Goal: Information Seeking & Learning: Learn about a topic

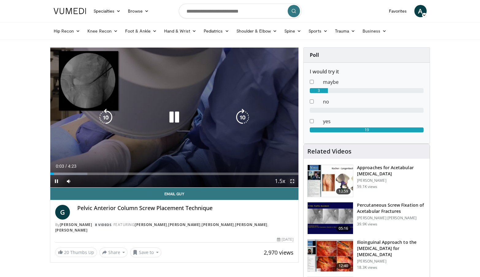
click at [291, 179] on span "Video Player" at bounding box center [292, 181] width 12 height 12
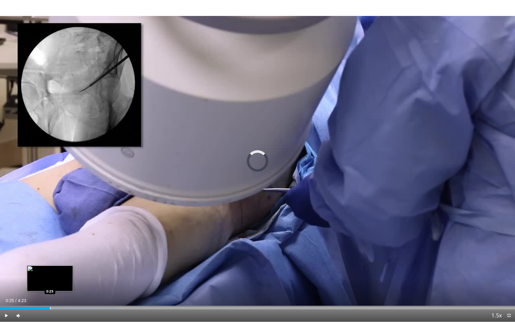
click at [50, 276] on div "Progress Bar" at bounding box center [50, 308] width 1 height 2
click at [64, 276] on div "Progress Bar" at bounding box center [64, 308] width 1 height 2
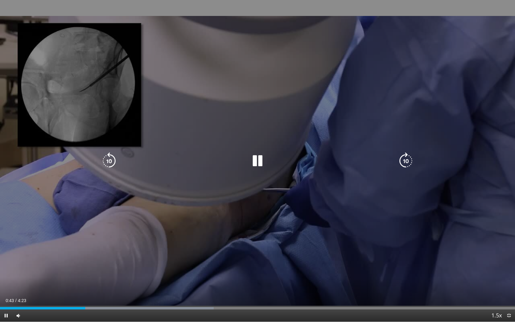
click at [480, 80] on div "10 seconds Tap to unmute" at bounding box center [257, 161] width 515 height 322
click at [256, 160] on icon "Video Player" at bounding box center [257, 160] width 17 height 17
click at [263, 158] on icon "Video Player" at bounding box center [257, 160] width 17 height 17
click at [246, 170] on div "10 seconds Tap to unmute" at bounding box center [257, 161] width 515 height 322
click at [271, 166] on div "Video Player" at bounding box center [257, 161] width 309 height 12
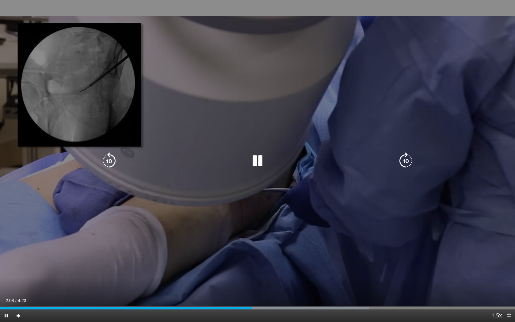
click at [268, 162] on div "Video Player" at bounding box center [257, 161] width 309 height 12
click at [256, 162] on icon "Video Player" at bounding box center [257, 160] width 17 height 17
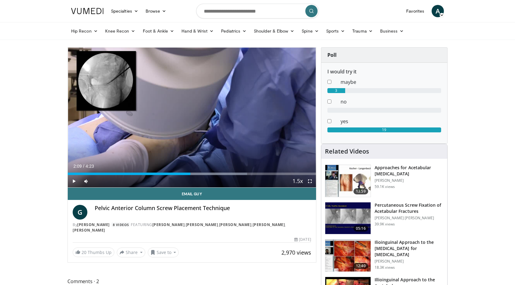
click at [418, 136] on div "I would try it maybe 3 no yes 19" at bounding box center [384, 103] width 126 height 81
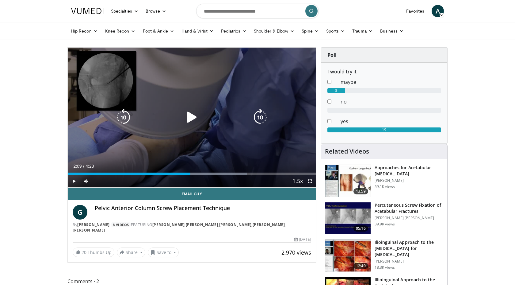
click at [191, 120] on icon "Video Player" at bounding box center [191, 117] width 17 height 17
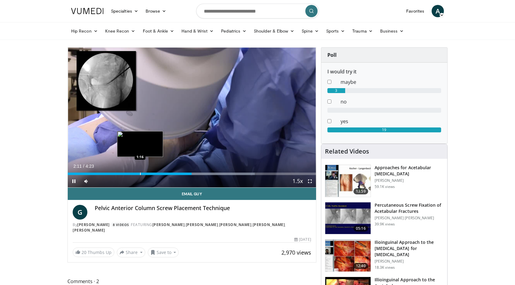
click at [140, 173] on div "Loaded : 75.40% 2:11 1:16" at bounding box center [192, 173] width 248 height 2
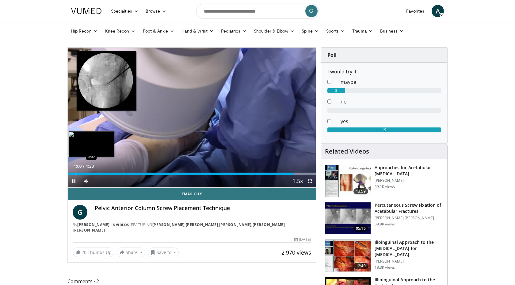
click at [75, 174] on div "Loaded : 100.00% 4:00 0:07" at bounding box center [192, 173] width 248 height 2
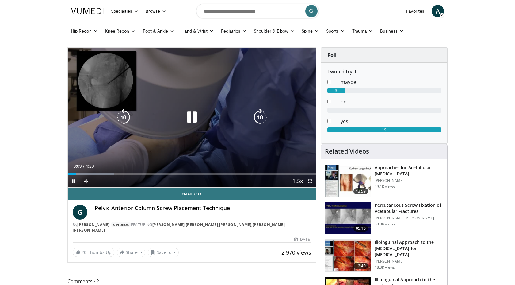
click at [192, 118] on icon "Video Player" at bounding box center [191, 117] width 17 height 17
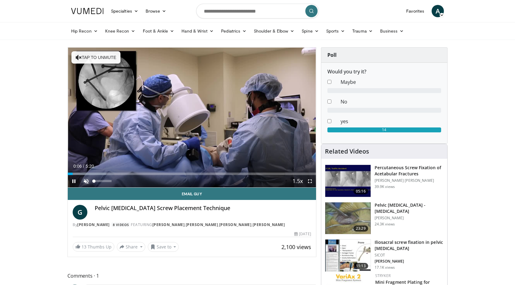
click at [86, 181] on span "Video Player" at bounding box center [86, 181] width 12 height 12
click at [309, 180] on span "Video Player" at bounding box center [310, 181] width 12 height 12
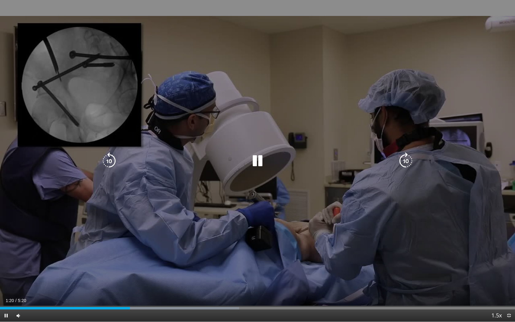
click at [267, 146] on div "10 seconds Tap to unmute" at bounding box center [257, 161] width 515 height 322
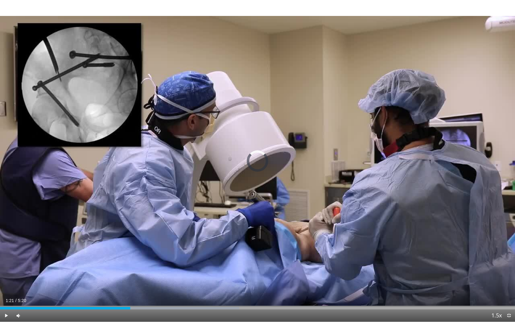
click at [342, 284] on div "Loaded : 46.44% 1:21 3:32" at bounding box center [257, 307] width 515 height 6
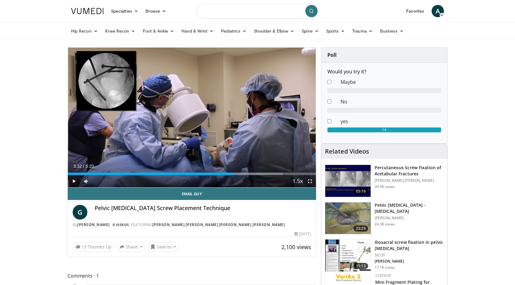
click at [229, 11] on input "Search topics, interventions" at bounding box center [257, 11] width 123 height 15
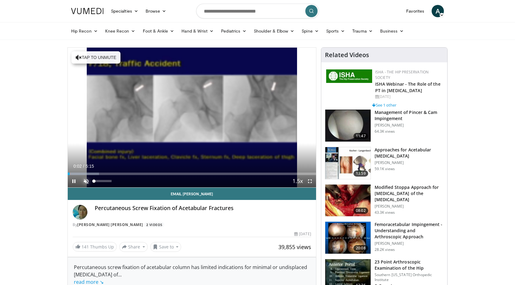
click at [86, 183] on span "Video Player" at bounding box center [86, 181] width 12 height 12
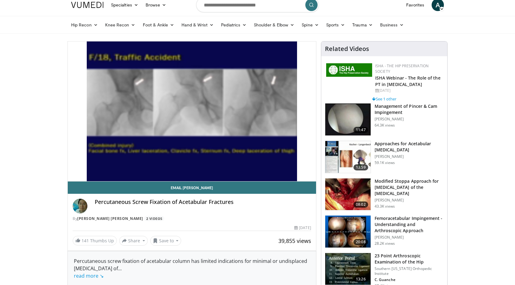
scroll to position [4, 0]
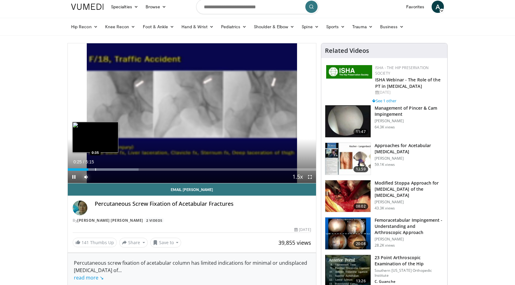
click at [95, 170] on div "Progress Bar" at bounding box center [95, 169] width 1 height 2
click at [109, 169] on div "Progress Bar" at bounding box center [109, 169] width 1 height 2
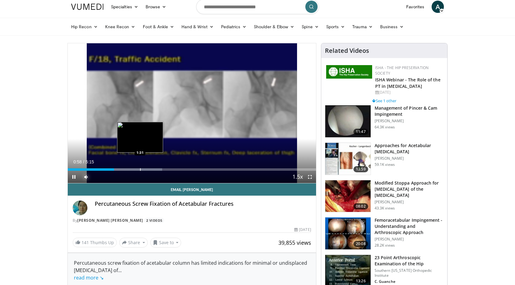
click at [140, 169] on div "Progress Bar" at bounding box center [140, 169] width 1 height 2
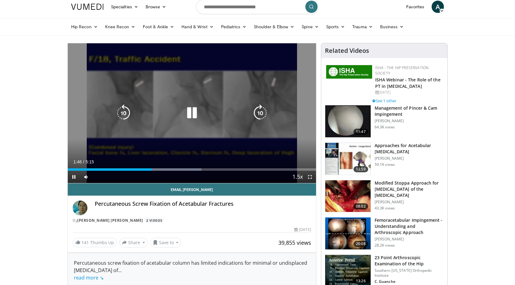
click at [189, 114] on icon "Video Player" at bounding box center [191, 112] width 17 height 17
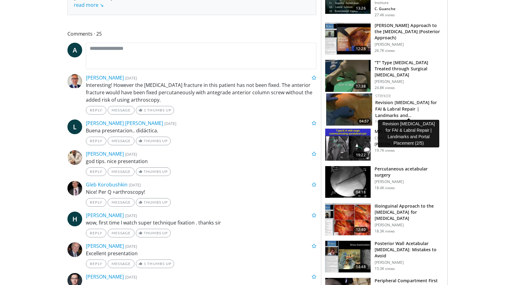
scroll to position [278, 0]
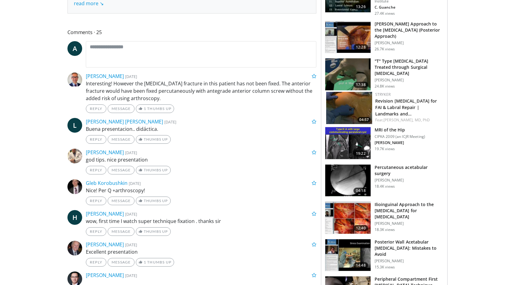
click at [413, 167] on h3 "Percutaneous acetabular surgery" at bounding box center [409, 170] width 69 height 12
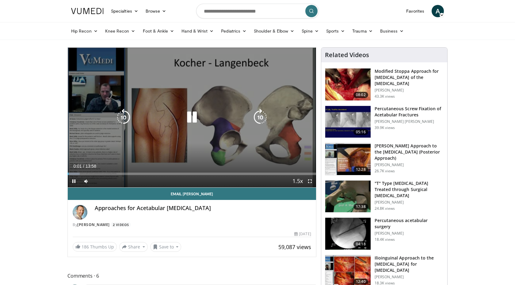
click at [191, 121] on icon "Video Player" at bounding box center [191, 117] width 17 height 17
